Goal: Navigation & Orientation: Find specific page/section

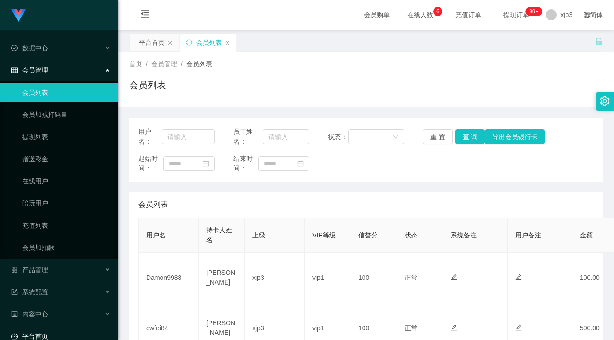
click at [61, 327] on link "平台首页" at bounding box center [61, 336] width 100 height 18
